Goal: Contribute content

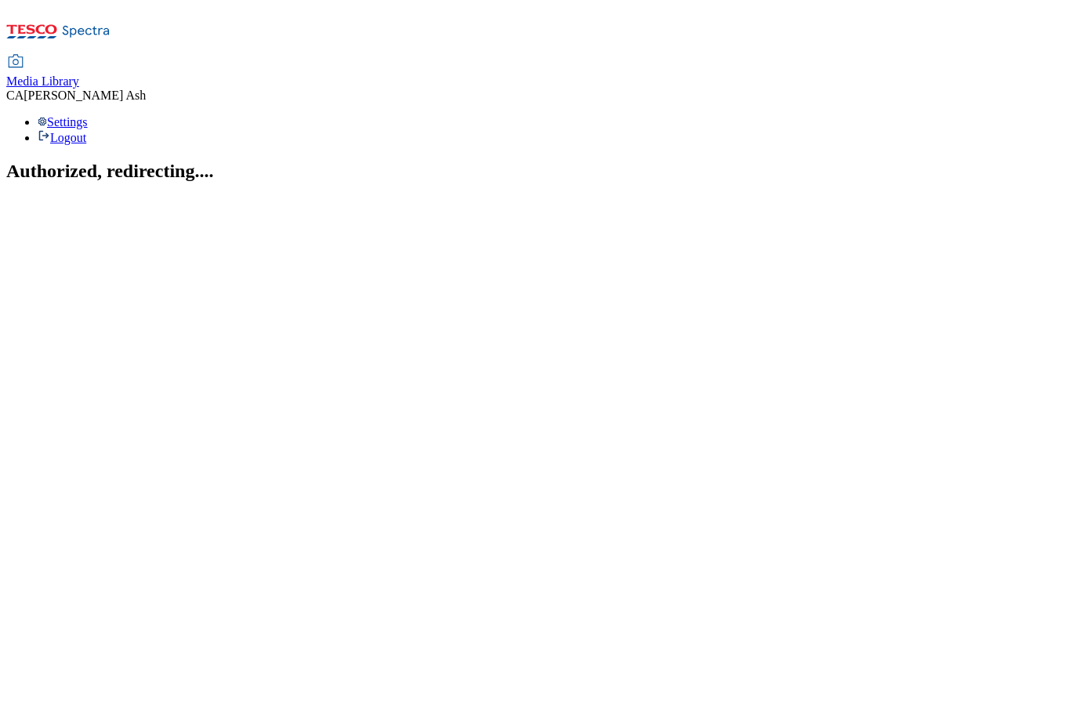
click at [79, 74] on span "Media Library" at bounding box center [42, 80] width 73 height 13
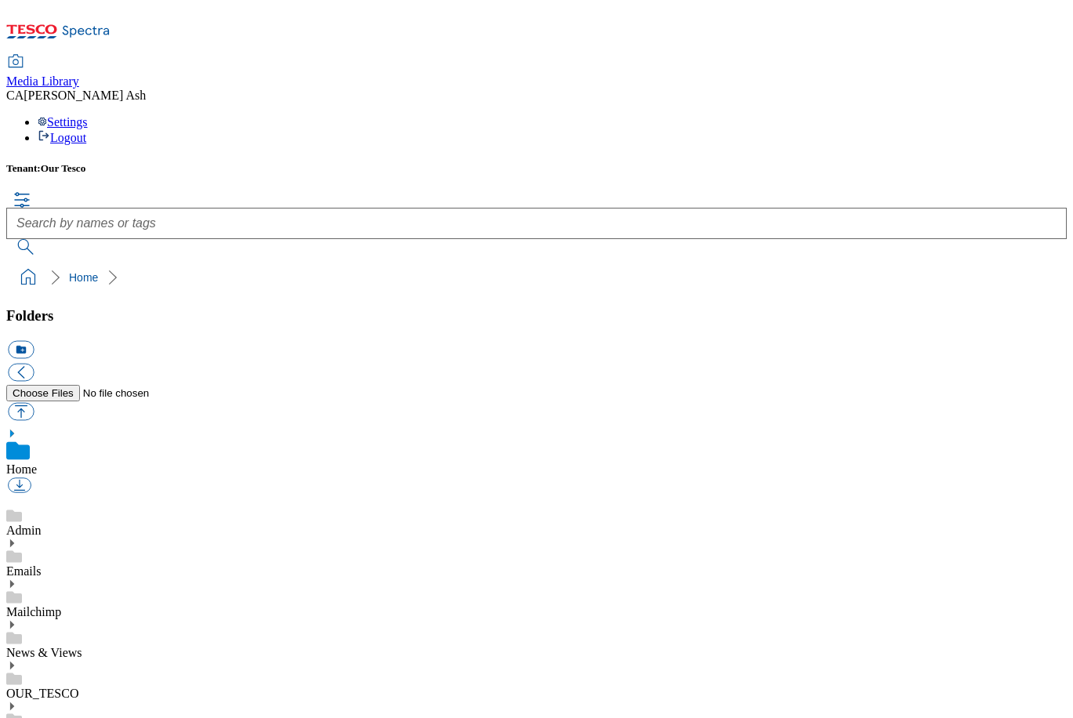
click at [82, 646] on link "News & Views" at bounding box center [44, 652] width 76 height 13
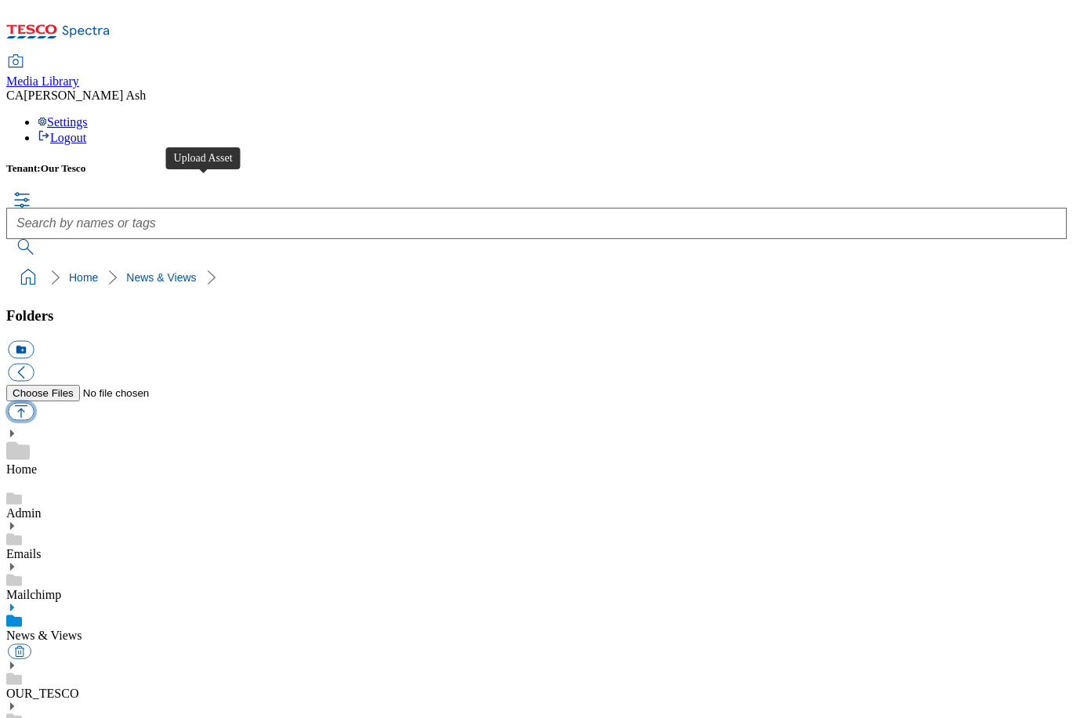
click at [34, 402] on button "button" at bounding box center [21, 411] width 26 height 18
type input "C:\fakepath\TCs Payday Sep.pdf"
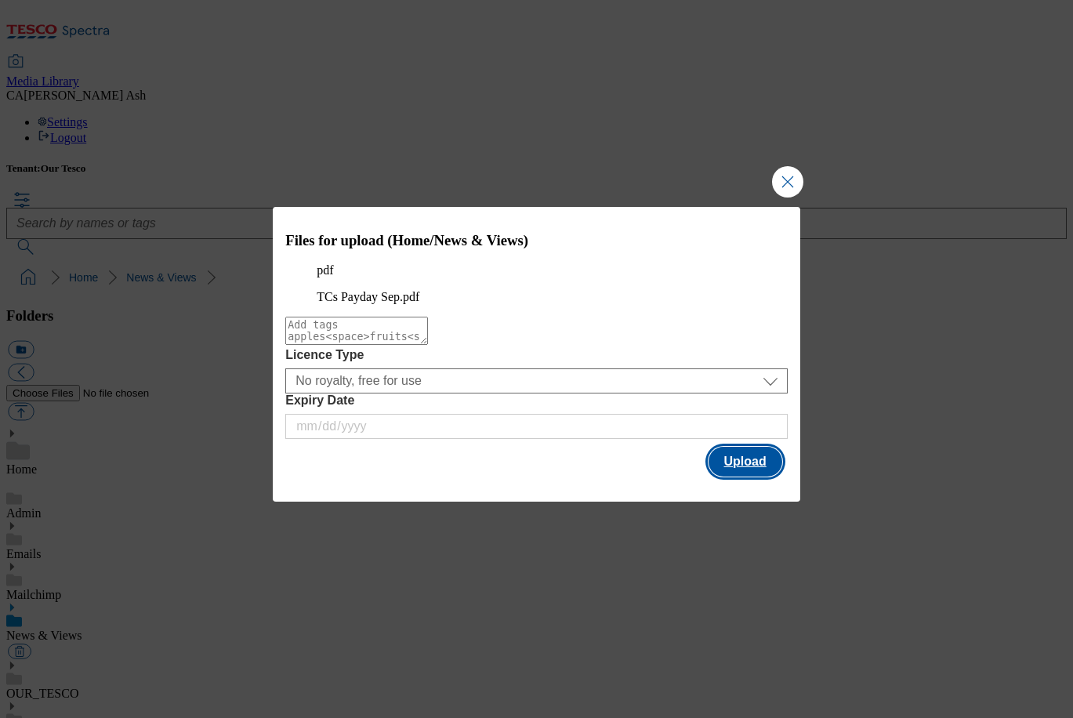
click at [756, 476] on button "Upload" at bounding box center [746, 462] width 74 height 30
